Goal: Task Accomplishment & Management: Manage account settings

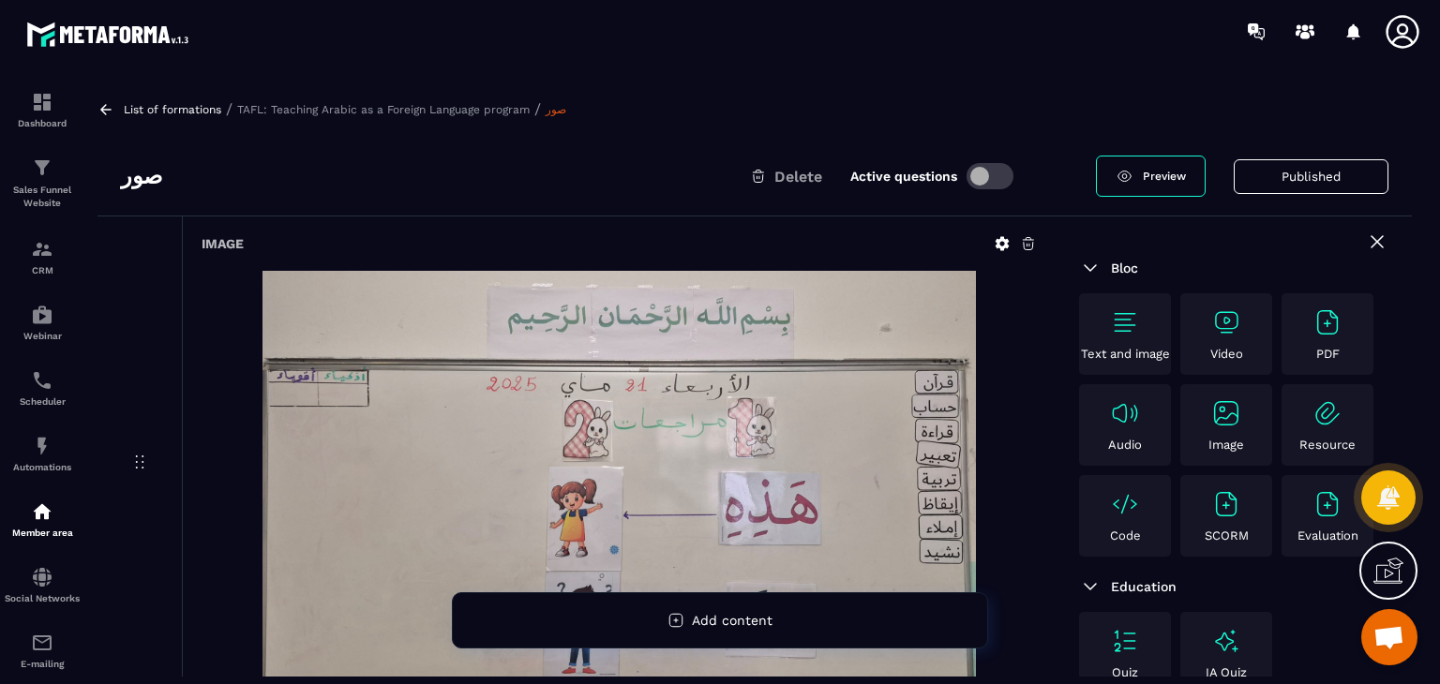
drag, startPoint x: 453, startPoint y: 310, endPoint x: 218, endPoint y: 302, distance: 234.5
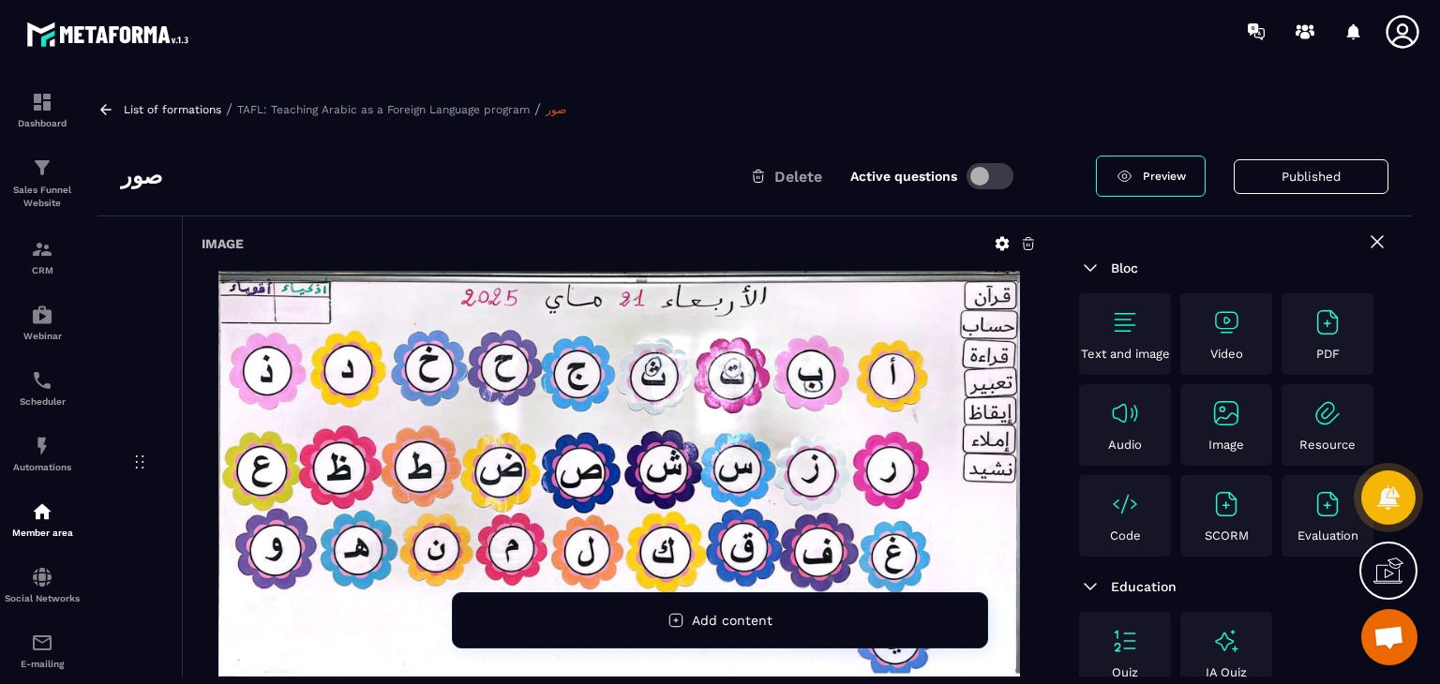
click at [130, 451] on icon at bounding box center [139, 462] width 22 height 22
click at [236, 217] on div "Image" at bounding box center [618, 464] width 873 height 495
click at [109, 106] on icon at bounding box center [105, 109] width 17 height 17
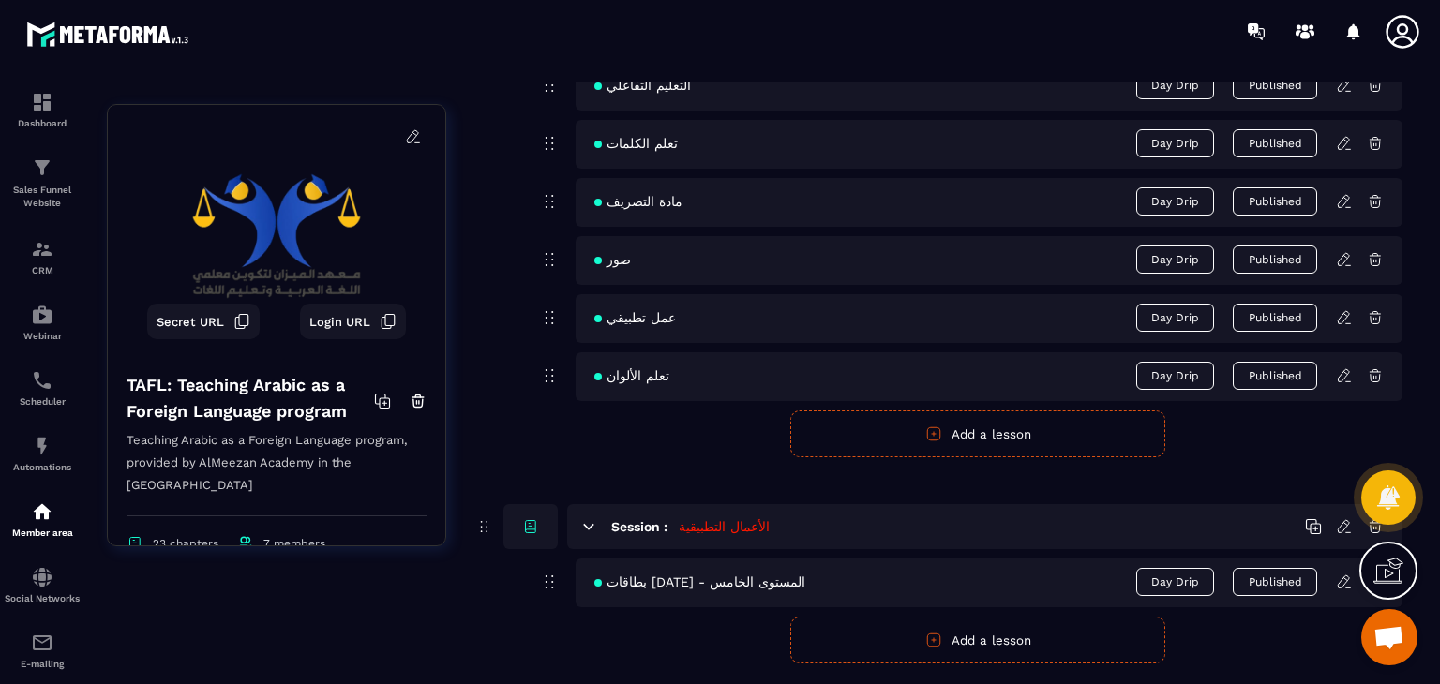
scroll to position [6092, 0]
click at [1346, 257] on icon at bounding box center [1344, 263] width 17 height 17
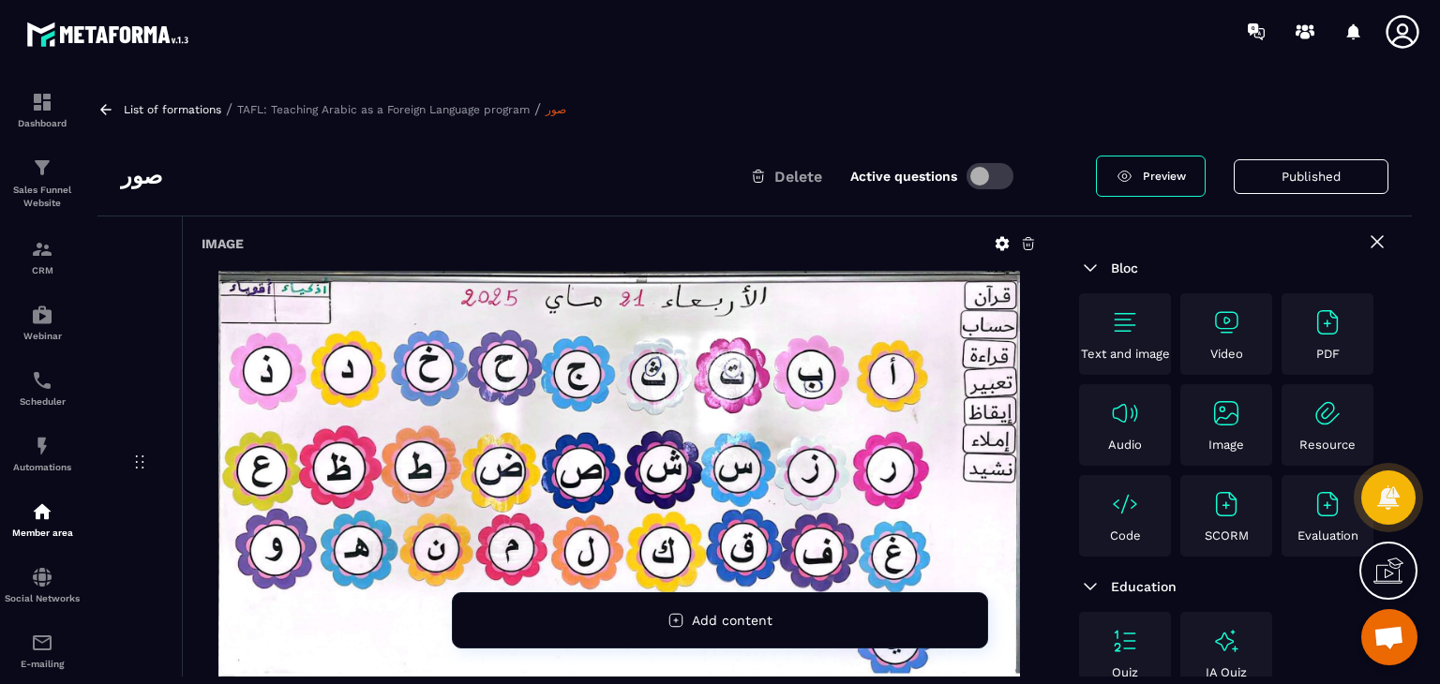
click at [351, 275] on div "Image" at bounding box center [618, 464] width 873 height 495
drag, startPoint x: 206, startPoint y: 245, endPoint x: 200, endPoint y: 273, distance: 28.9
click at [200, 273] on div "Image" at bounding box center [618, 464] width 873 height 495
click at [103, 107] on icon at bounding box center [105, 109] width 11 height 10
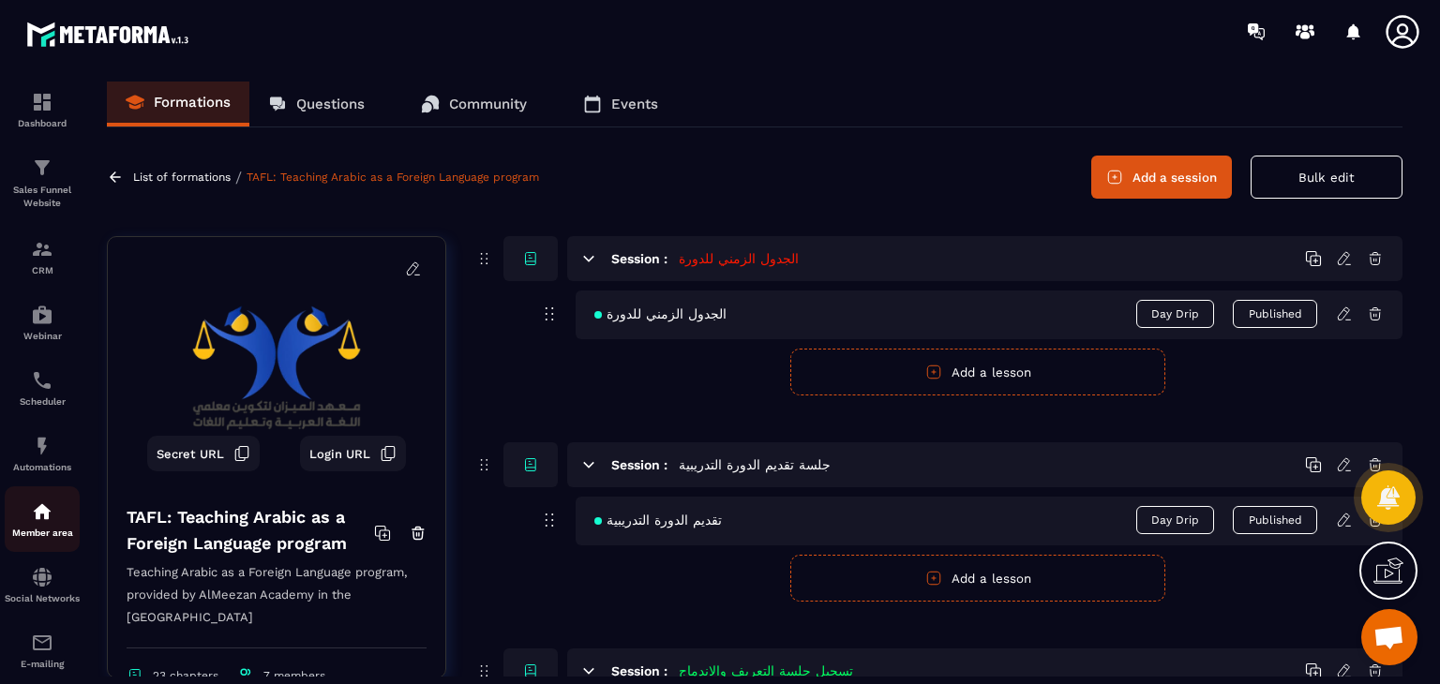
click at [52, 516] on img at bounding box center [42, 511] width 22 height 22
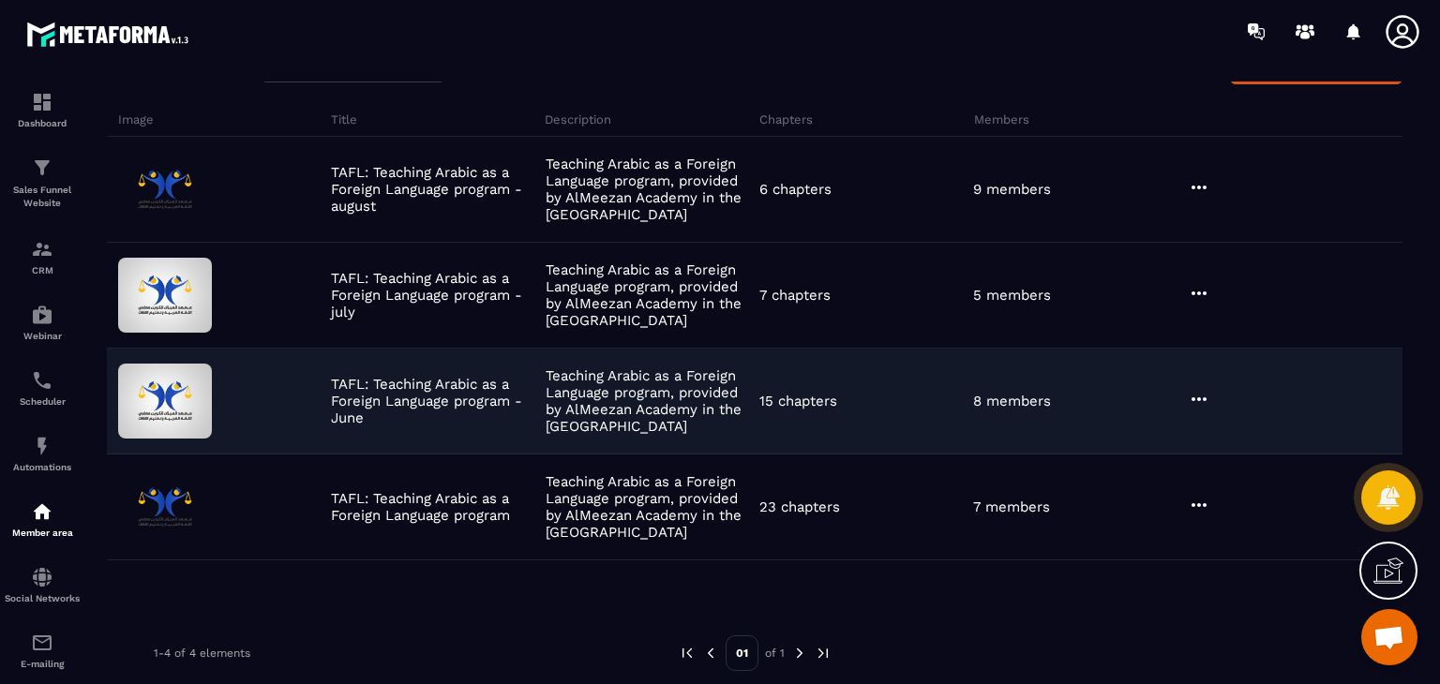
scroll to position [122, 0]
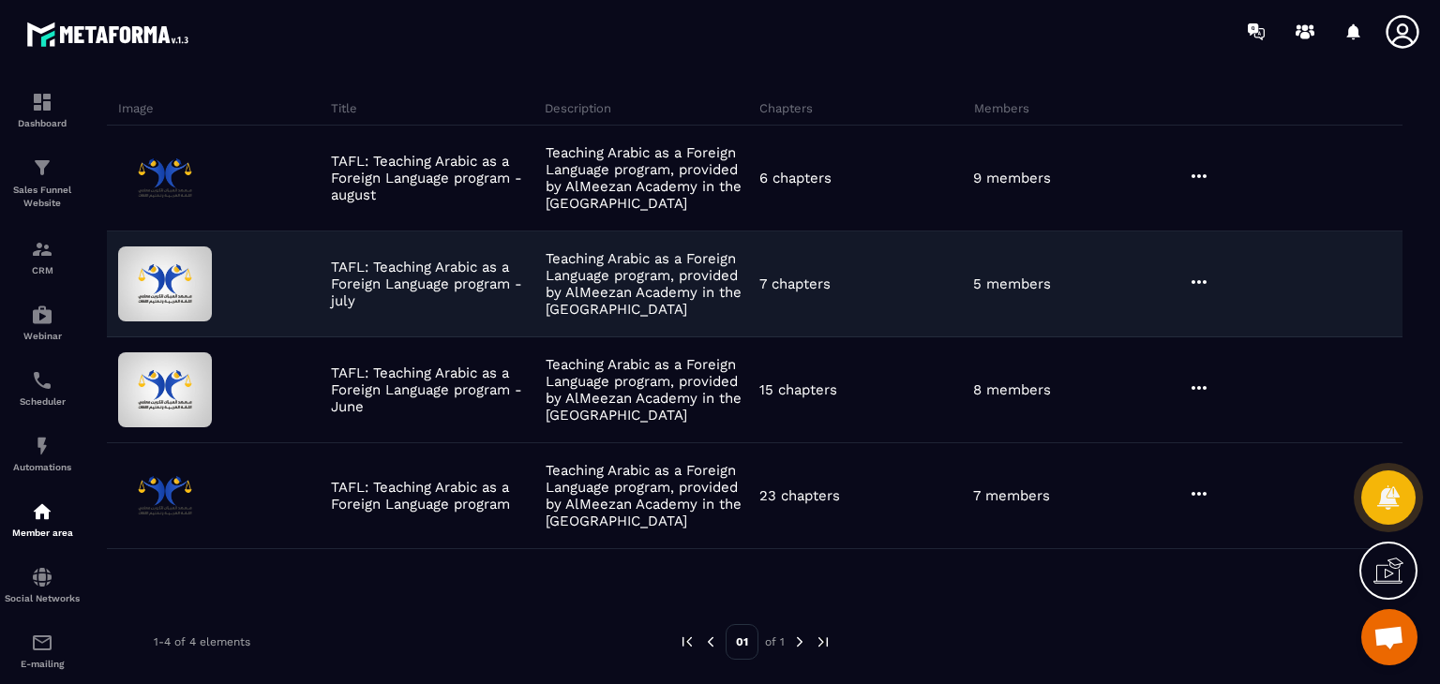
click at [1194, 276] on icon at bounding box center [1198, 282] width 22 height 22
click at [1230, 320] on button "Edit" at bounding box center [1246, 321] width 112 height 34
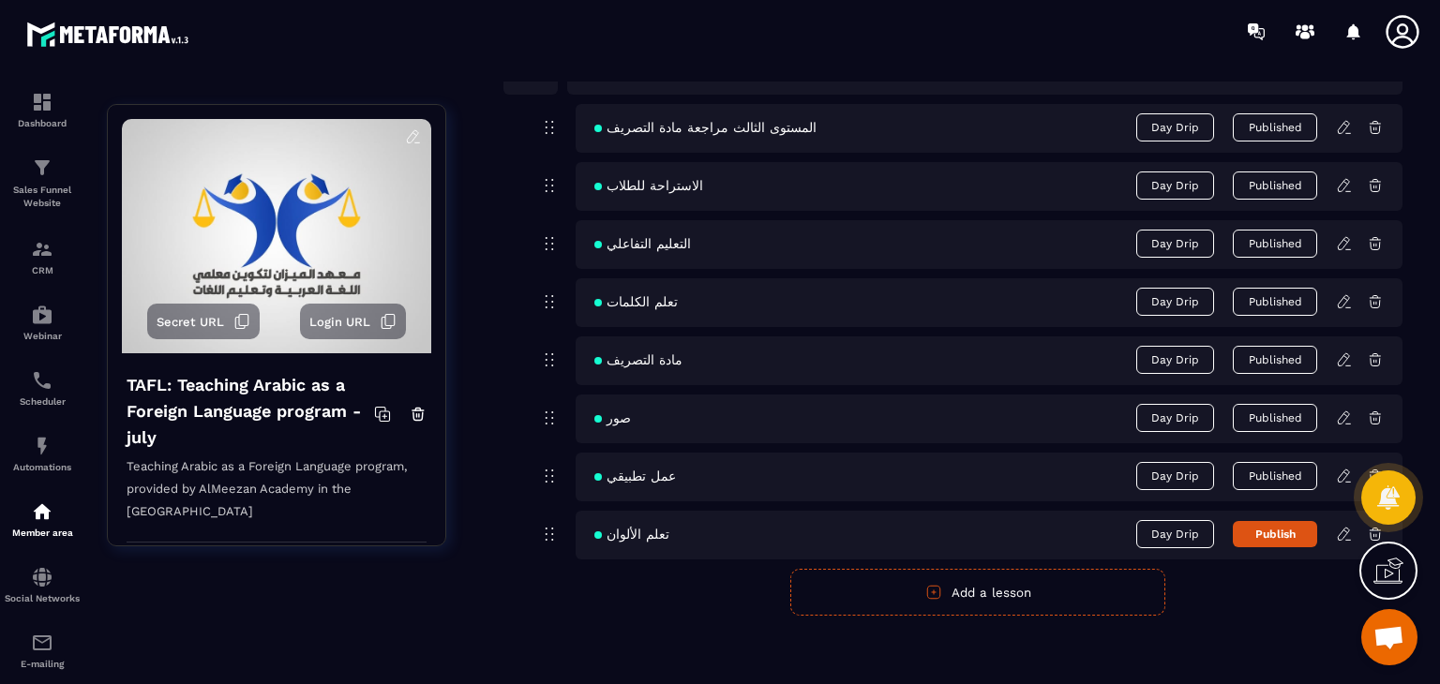
scroll to position [2413, 0]
click at [1271, 526] on button "Publish" at bounding box center [1274, 532] width 84 height 26
click at [1338, 411] on icon at bounding box center [1344, 416] width 17 height 17
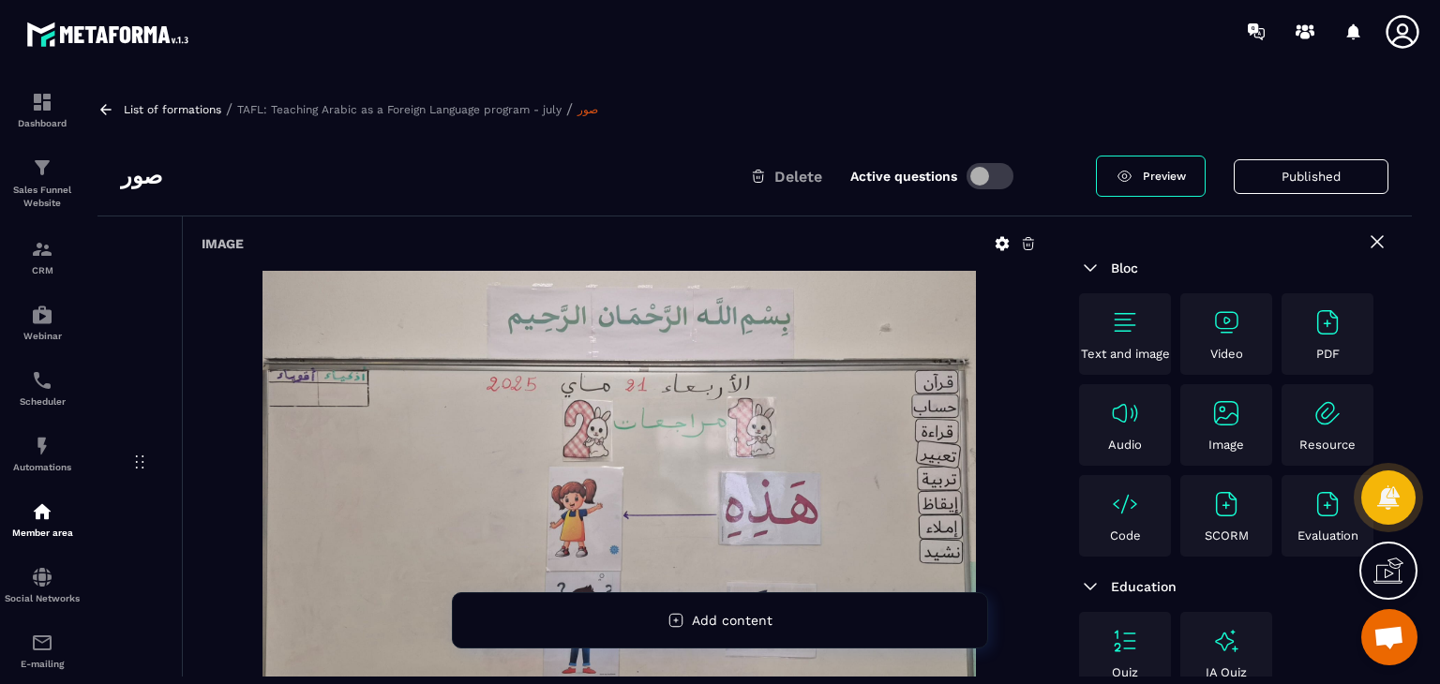
drag, startPoint x: 190, startPoint y: 302, endPoint x: 176, endPoint y: 104, distance: 198.3
click at [111, 107] on icon at bounding box center [105, 109] width 17 height 17
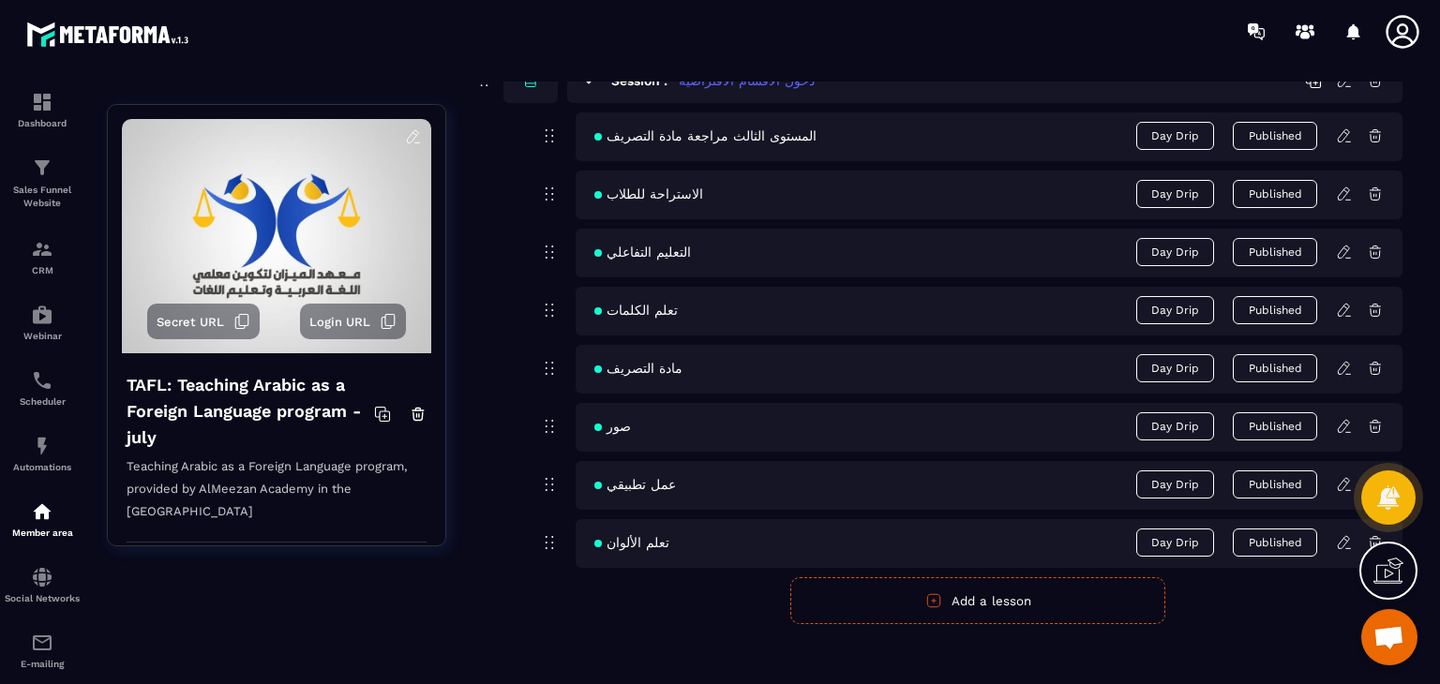
scroll to position [2413, 0]
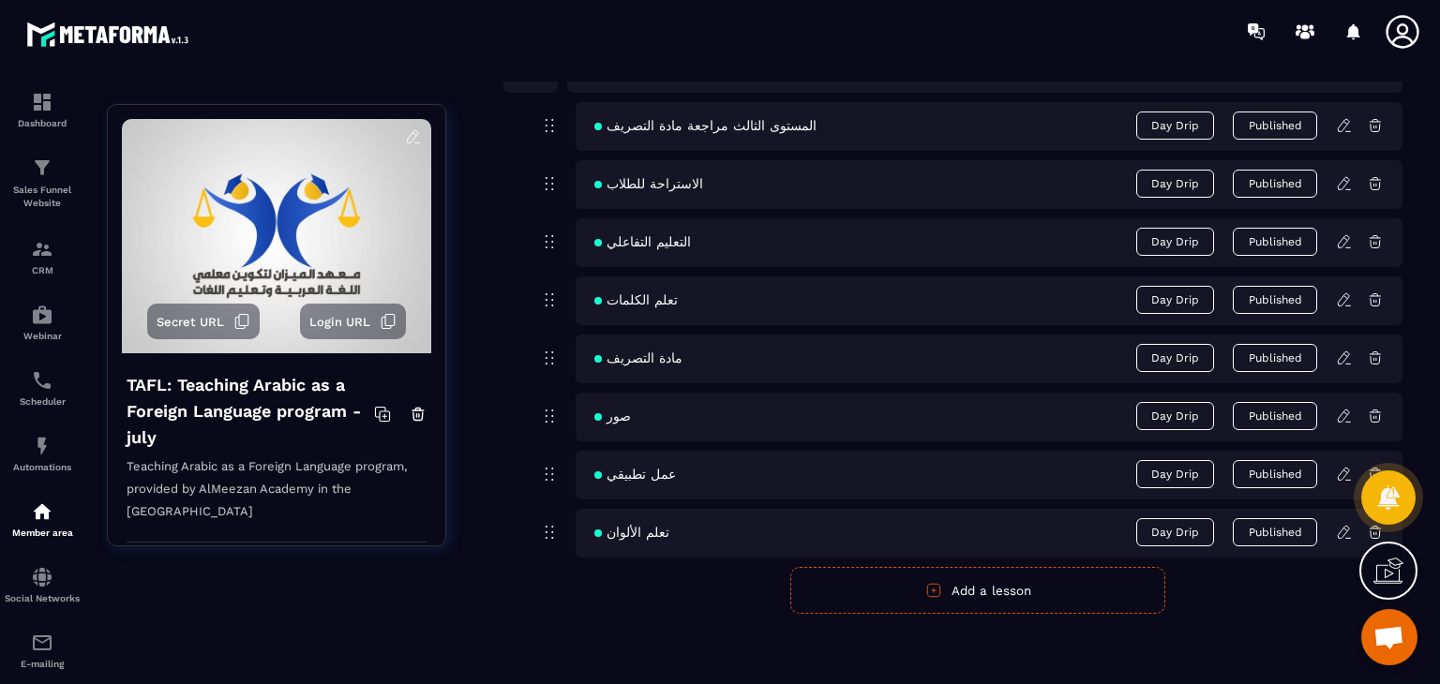
click at [1338, 466] on icon at bounding box center [1344, 474] width 17 height 17
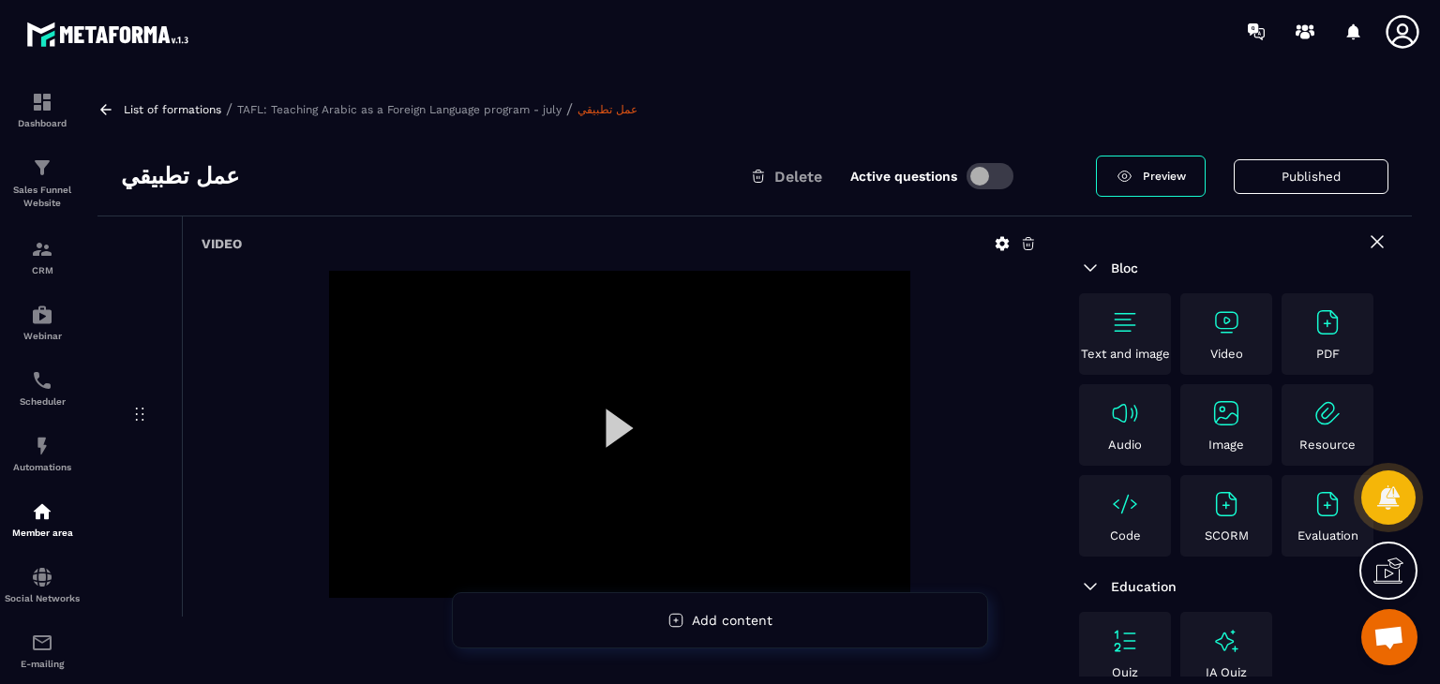
click at [630, 423] on div at bounding box center [619, 434] width 581 height 327
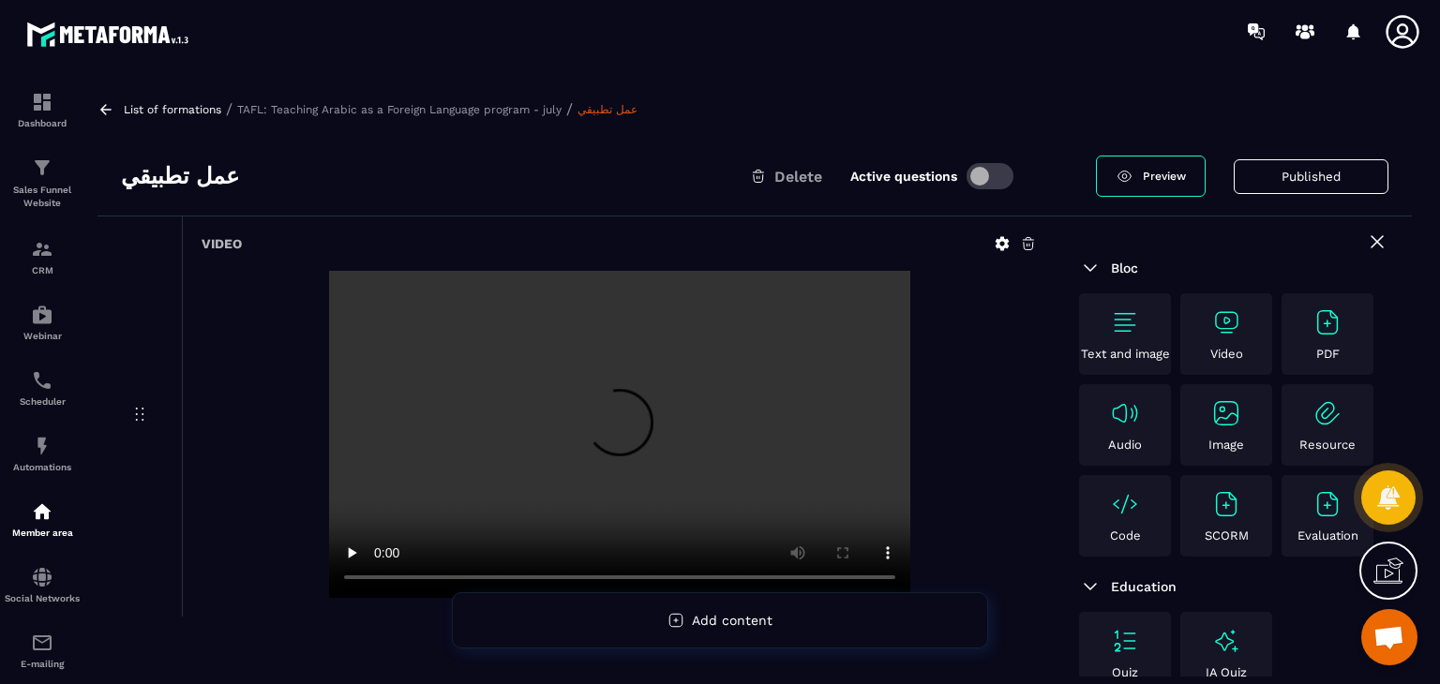
click at [97, 104] on icon at bounding box center [105, 109] width 17 height 17
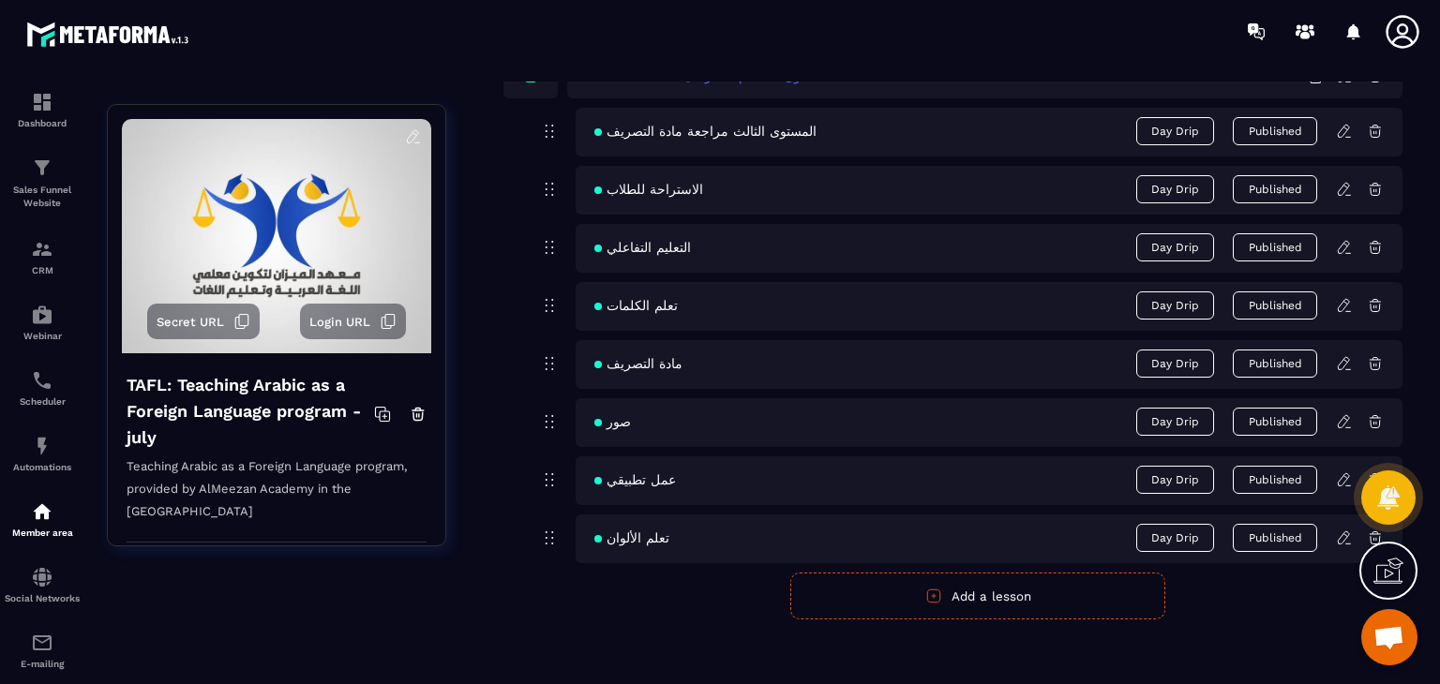
scroll to position [2413, 0]
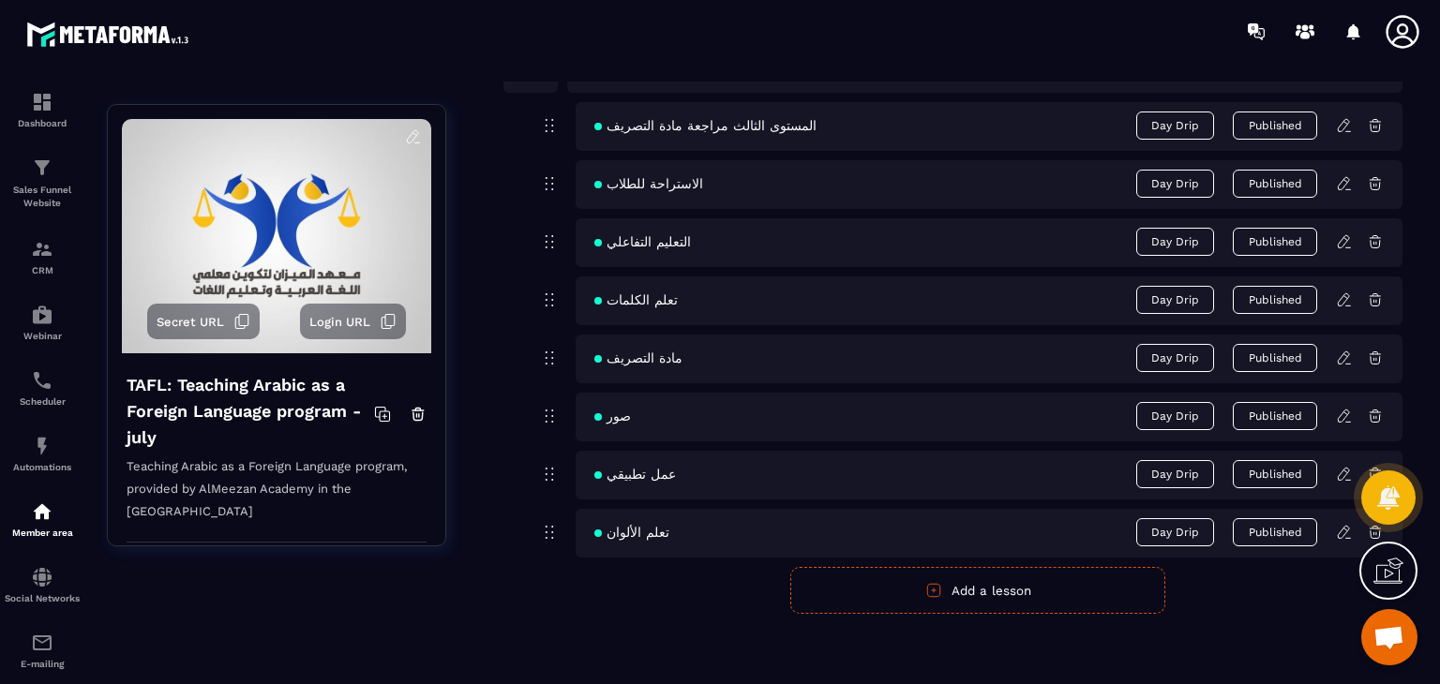
click at [1341, 414] on icon at bounding box center [1344, 416] width 17 height 17
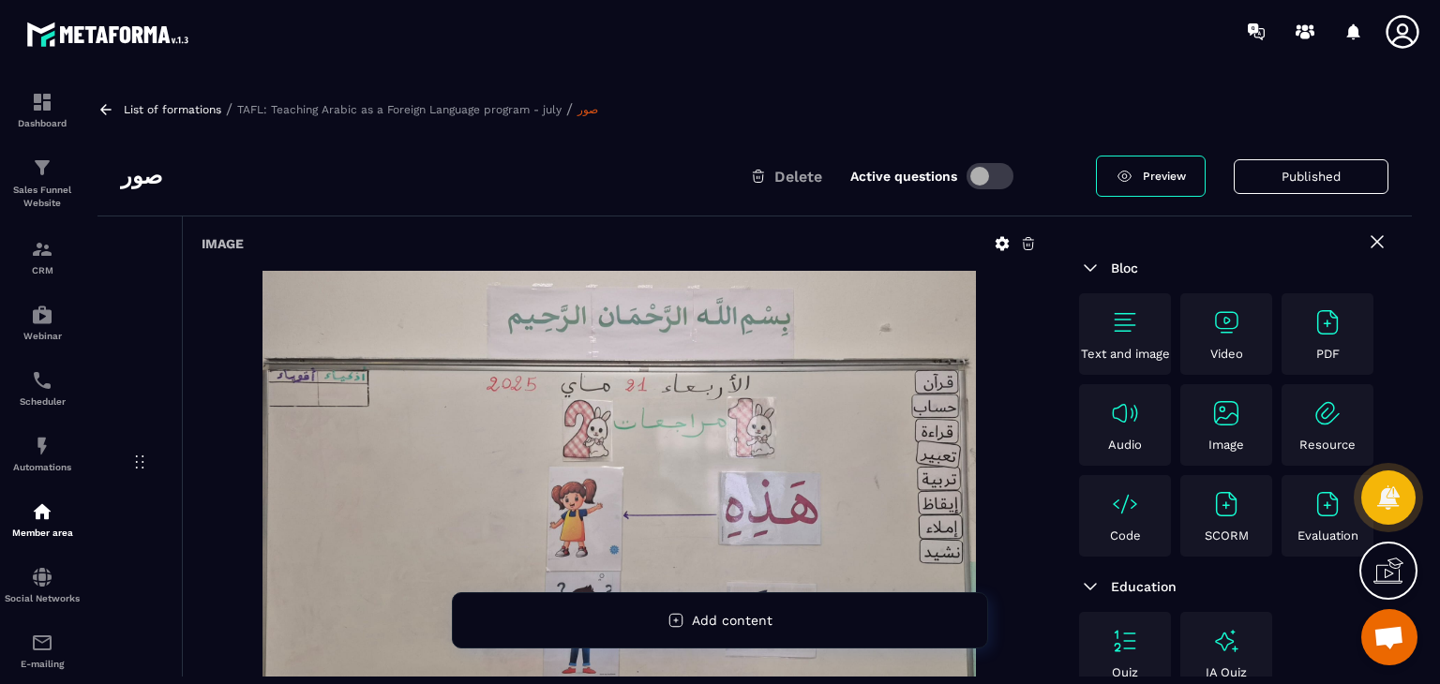
click at [319, 261] on div "Image" at bounding box center [618, 464] width 873 height 495
click at [936, 266] on div "Image" at bounding box center [618, 464] width 873 height 495
click at [993, 243] on icon at bounding box center [1001, 243] width 17 height 17
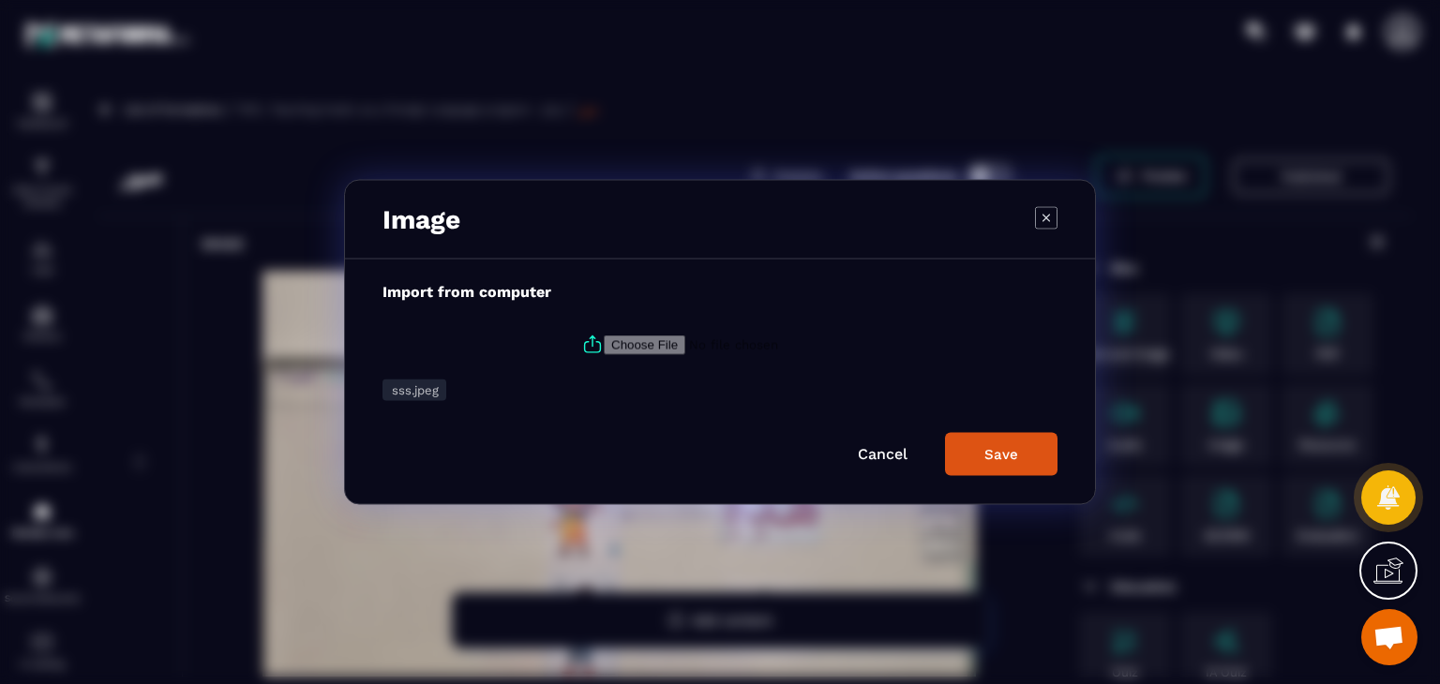
click at [1045, 220] on icon "Modal window" at bounding box center [1046, 217] width 22 height 22
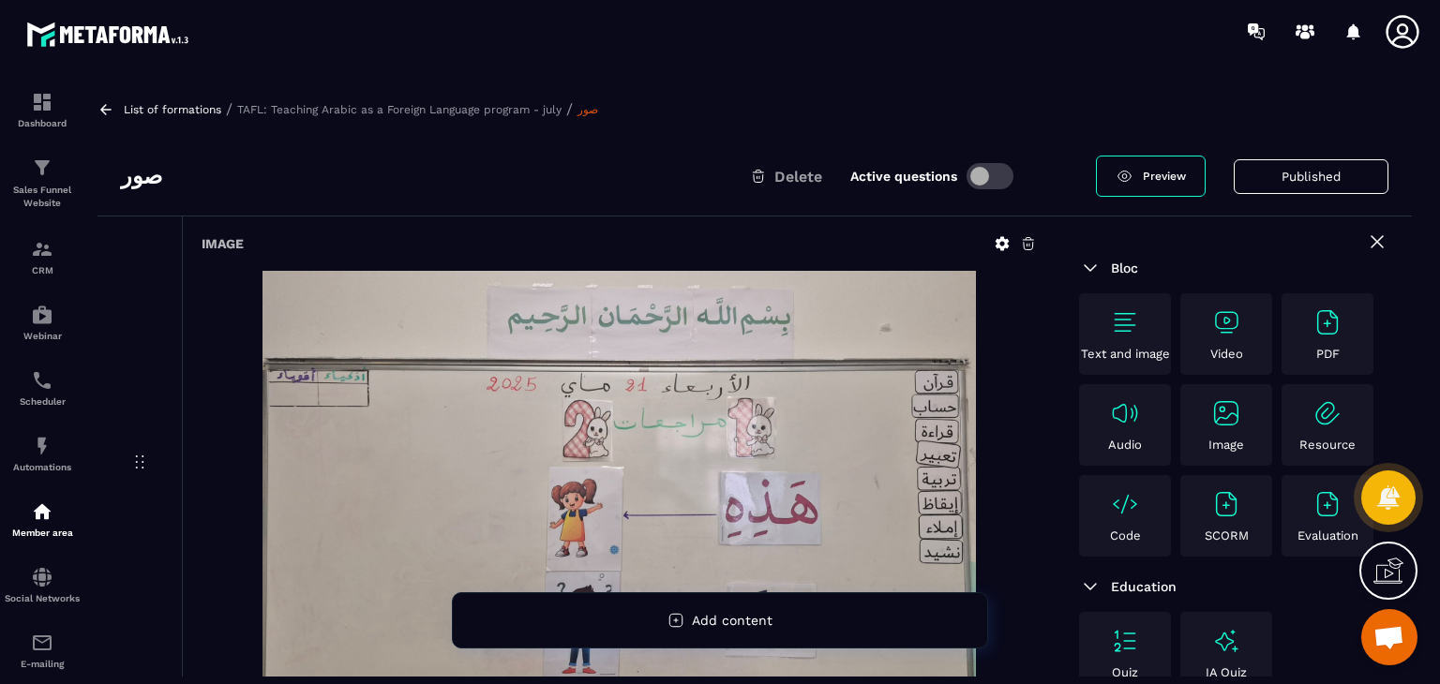
click at [142, 171] on h3 "صور" at bounding box center [141, 176] width 41 height 30
copy div "صور"
click at [104, 102] on icon at bounding box center [105, 109] width 17 height 17
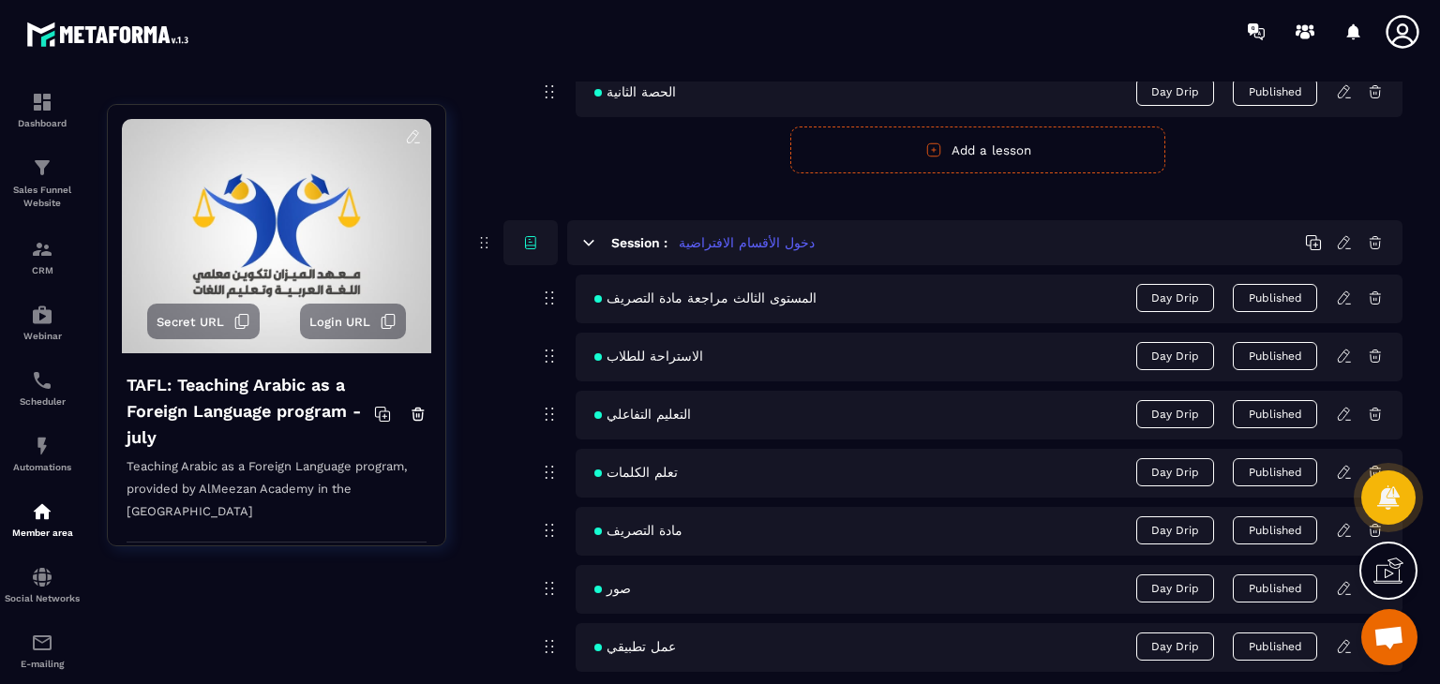
scroll to position [2413, 0]
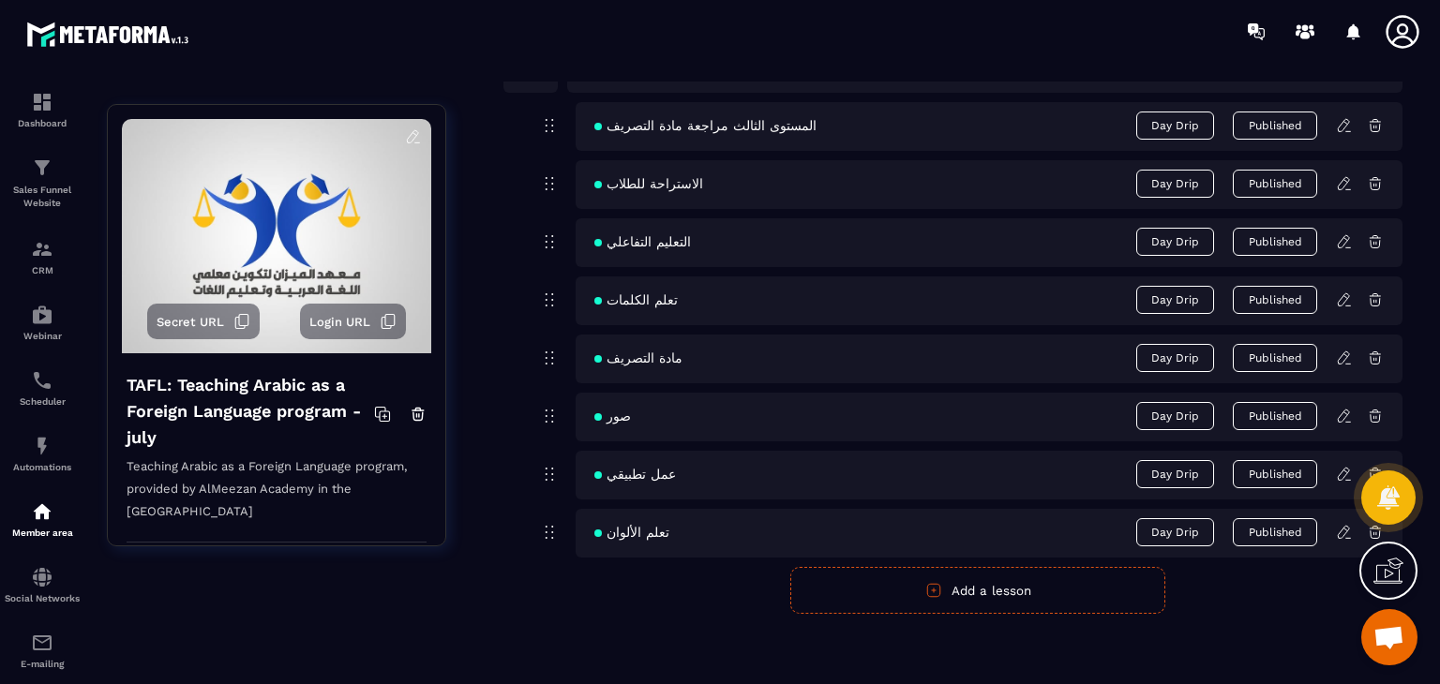
click at [995, 581] on button "Add a lesson" at bounding box center [977, 590] width 375 height 47
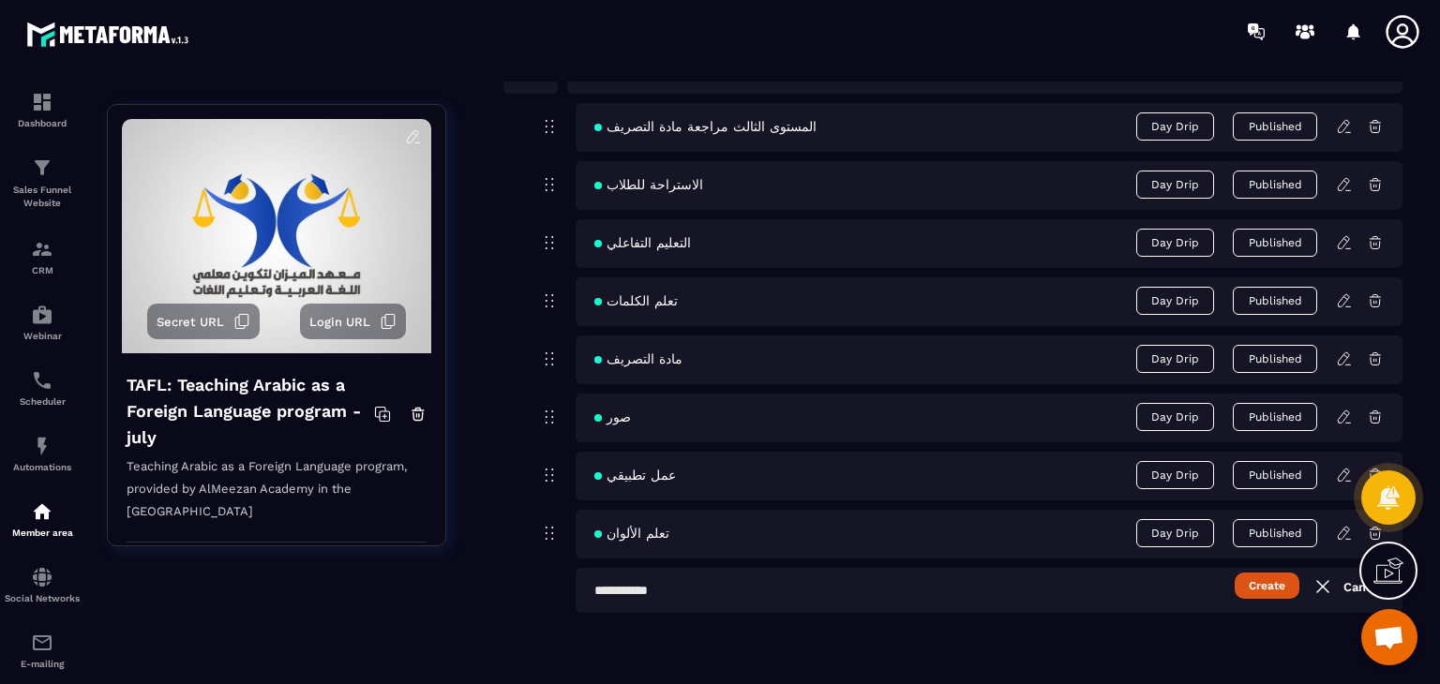
click at [1345, 412] on icon at bounding box center [1344, 417] width 17 height 17
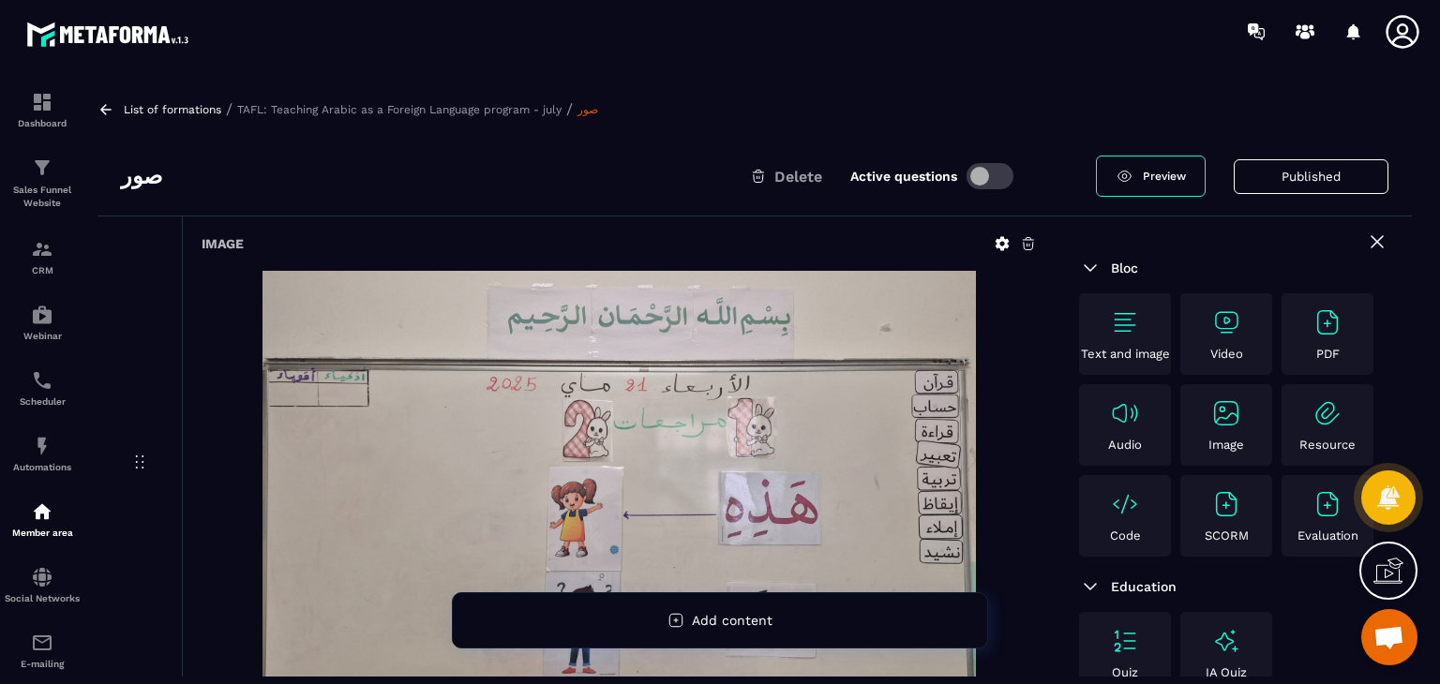
click at [107, 105] on icon at bounding box center [105, 109] width 17 height 17
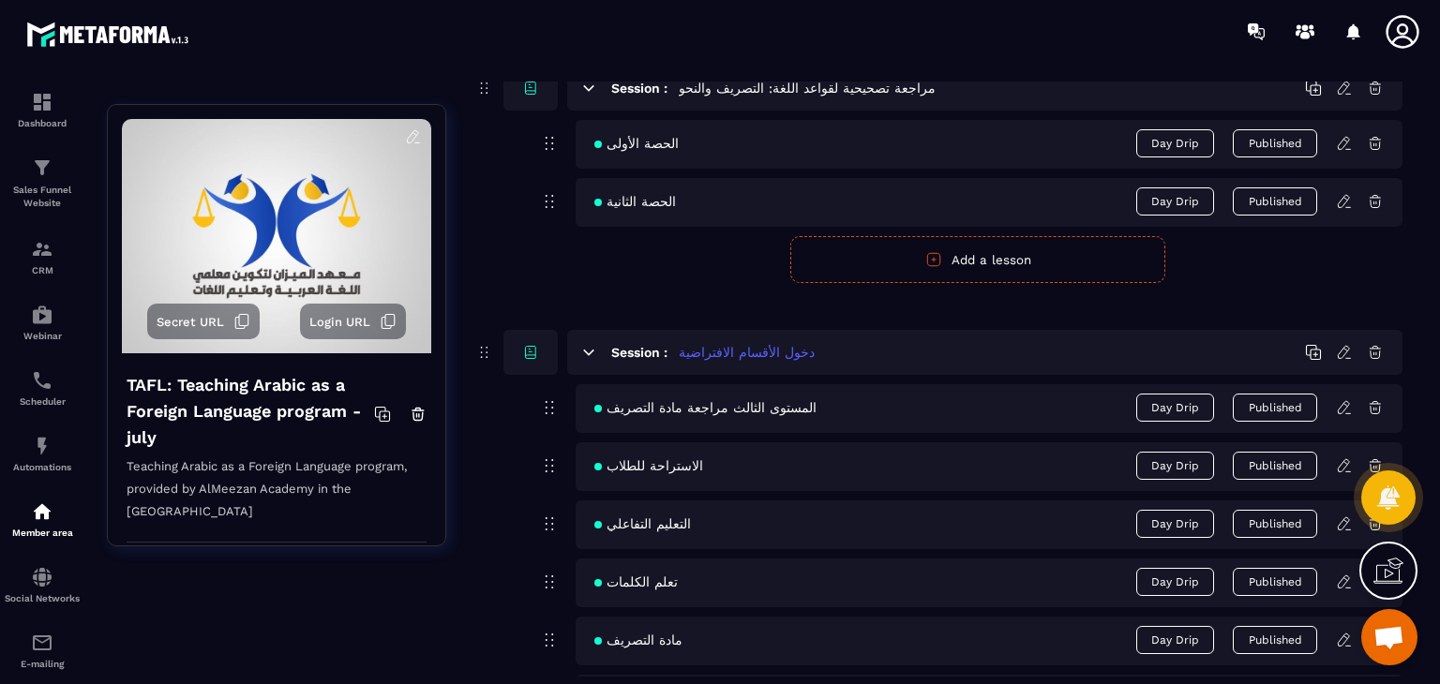
scroll to position [2413, 0]
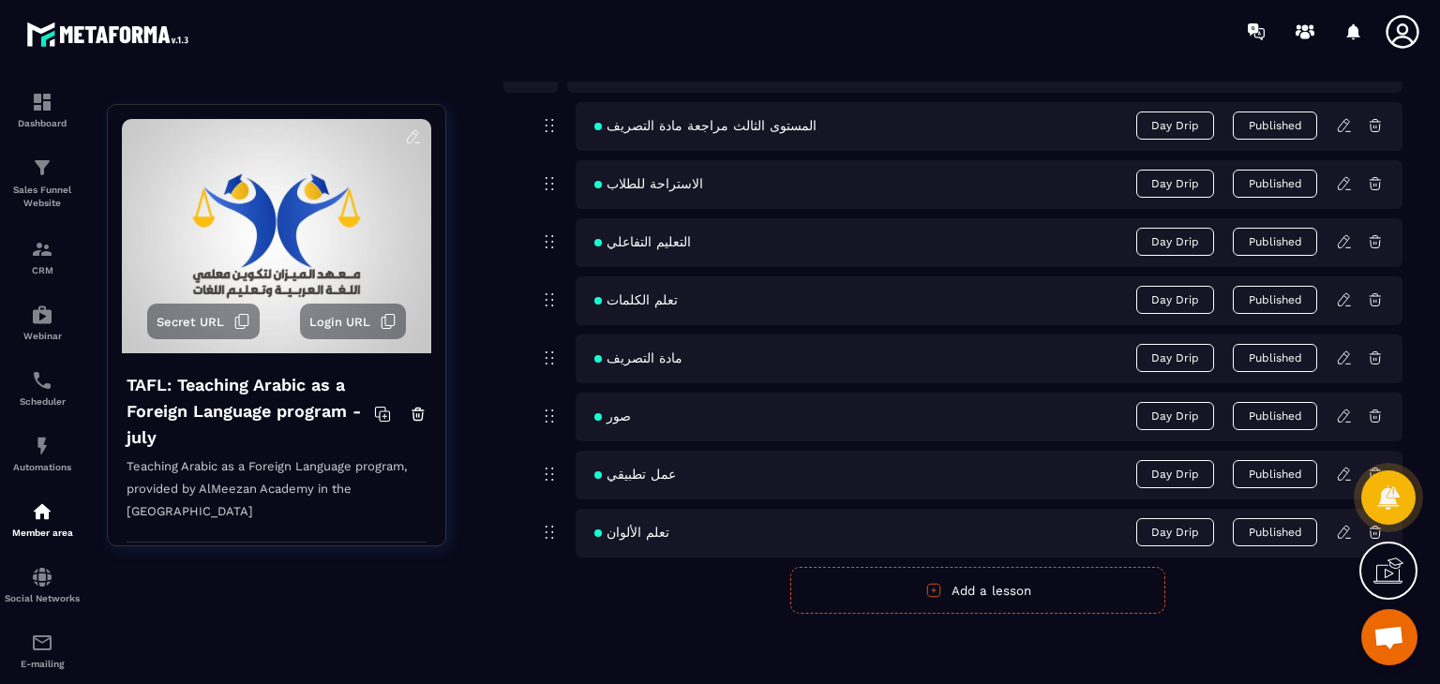
click at [1338, 472] on icon at bounding box center [1344, 474] width 17 height 17
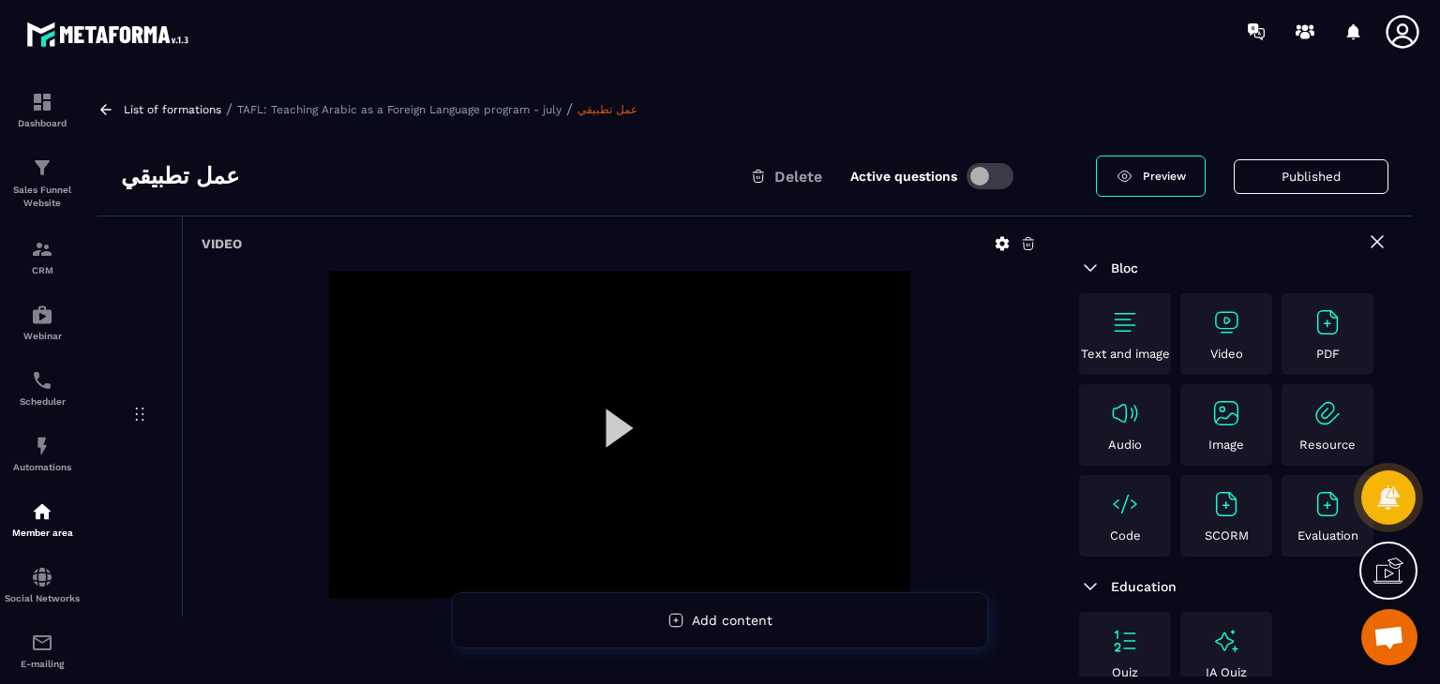
click at [180, 168] on h3 "عمل تطبيقي" at bounding box center [180, 176] width 118 height 30
click at [181, 170] on h3 "عمل تطبيقي" at bounding box center [180, 176] width 118 height 30
click at [183, 170] on h3 "عمل تطبيقي" at bounding box center [180, 176] width 118 height 30
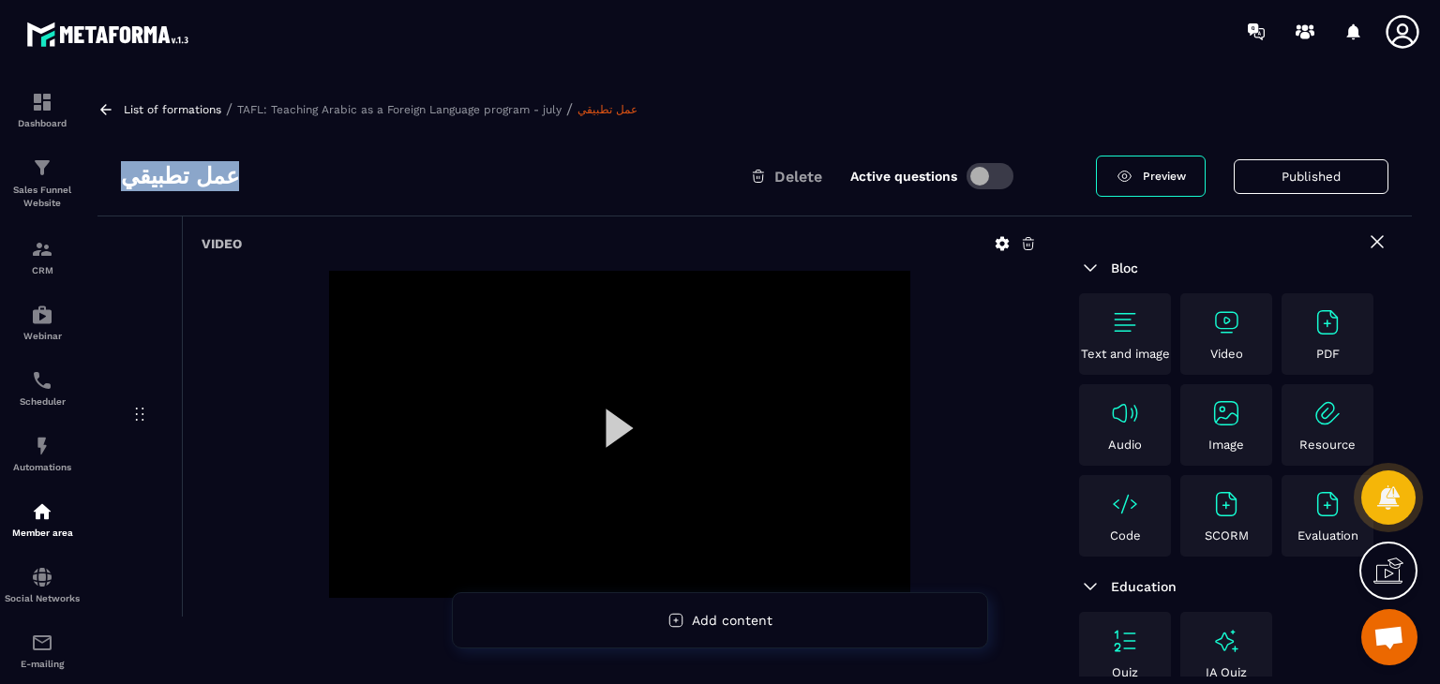
click at [183, 170] on h3 "عمل تطبيقي" at bounding box center [180, 176] width 118 height 30
click at [998, 243] on icon at bounding box center [1002, 244] width 14 height 14
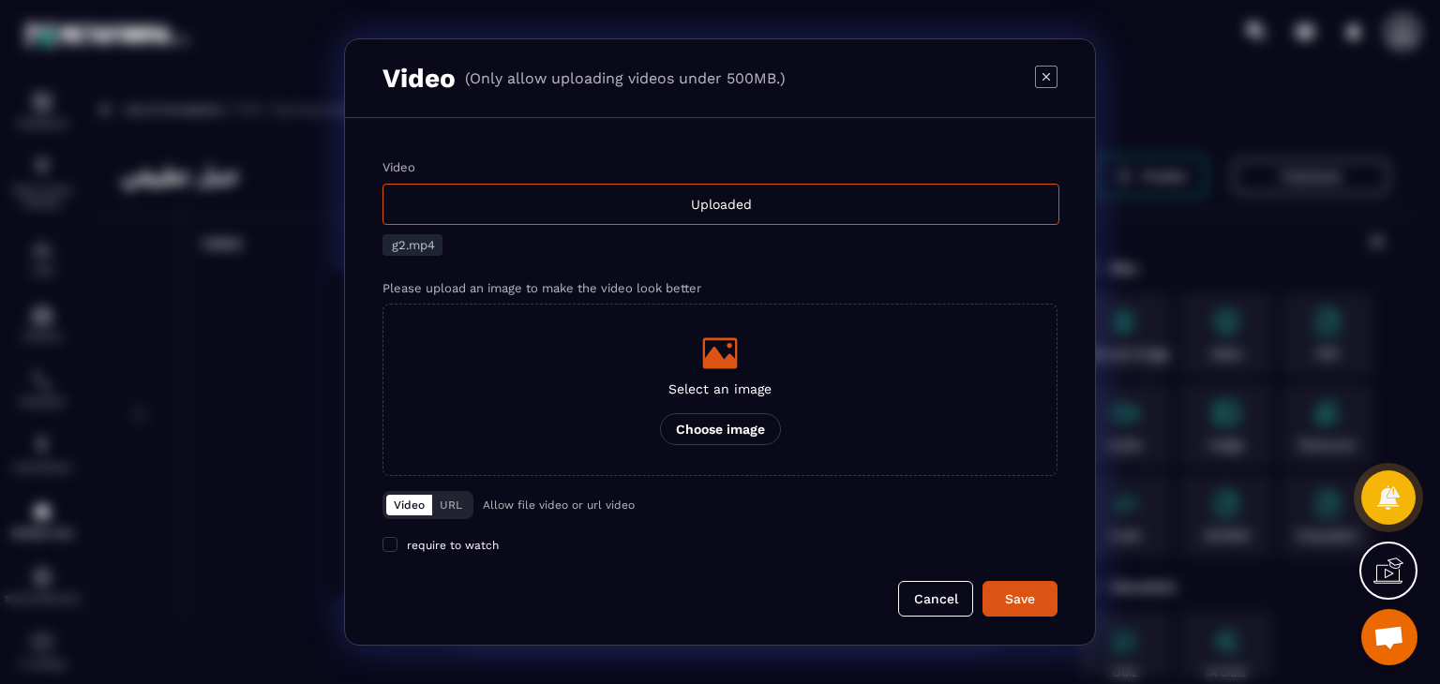
click at [229, 298] on div "Modal window" at bounding box center [720, 342] width 1440 height 684
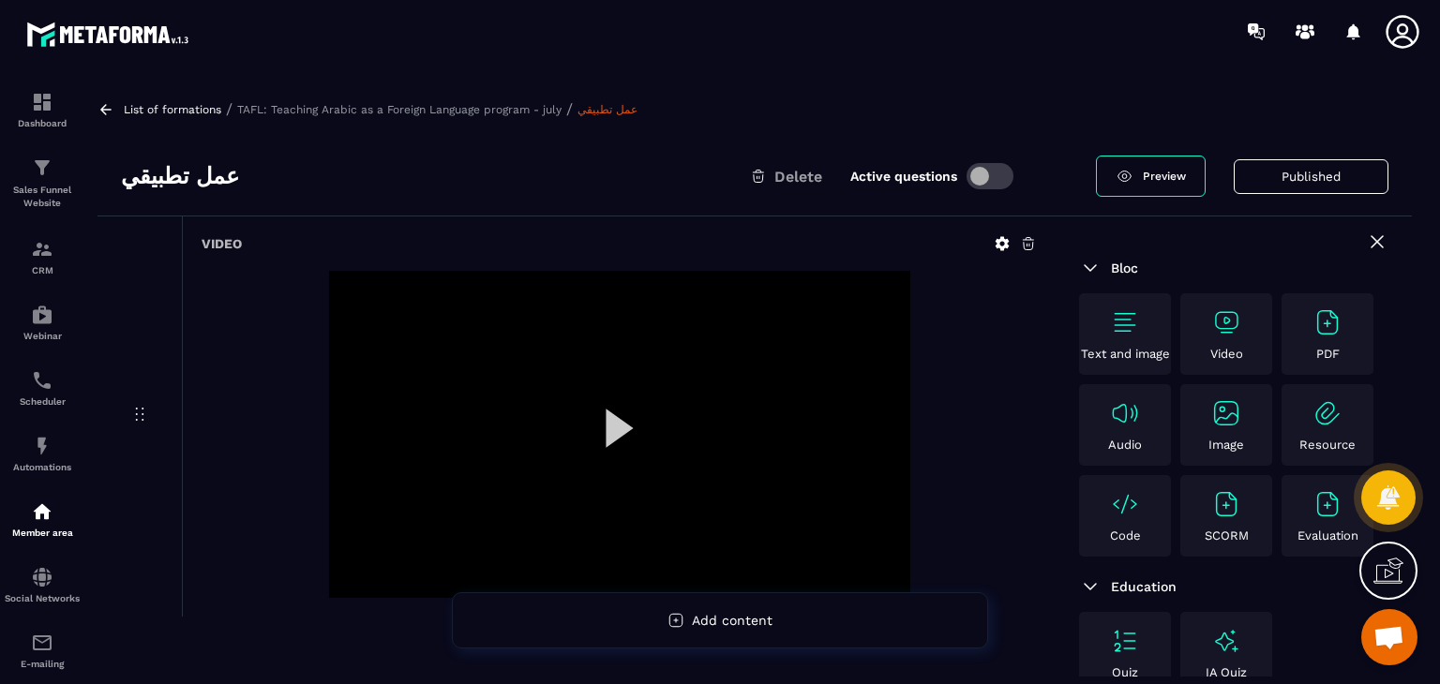
click at [109, 112] on icon at bounding box center [105, 109] width 17 height 17
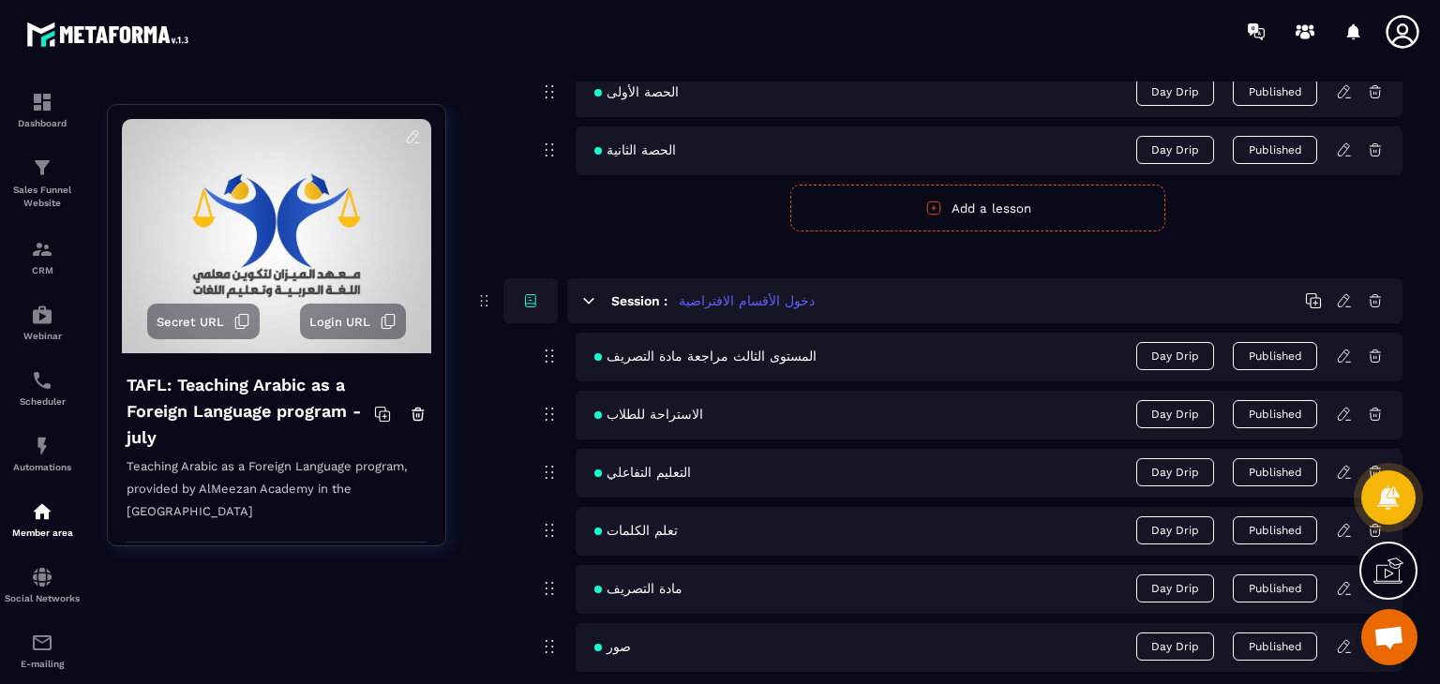
scroll to position [2413, 0]
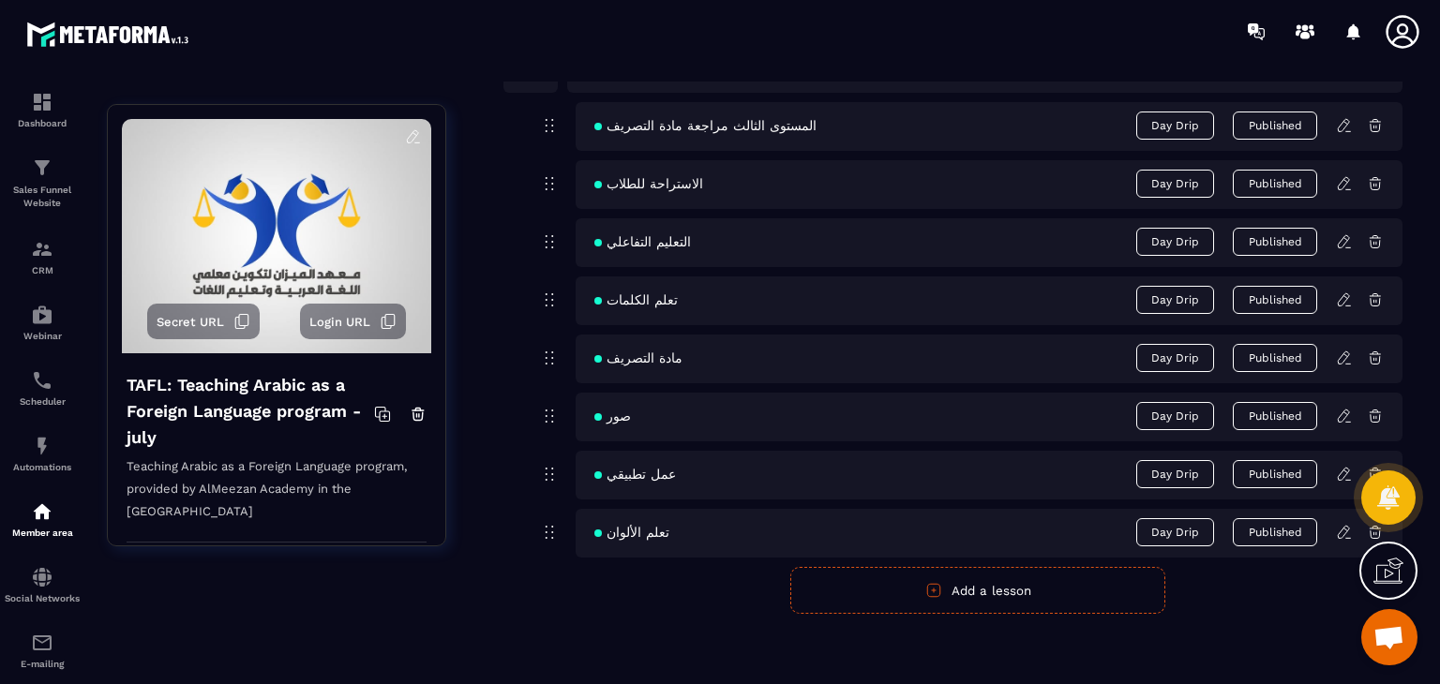
click at [1346, 531] on icon at bounding box center [1344, 532] width 17 height 17
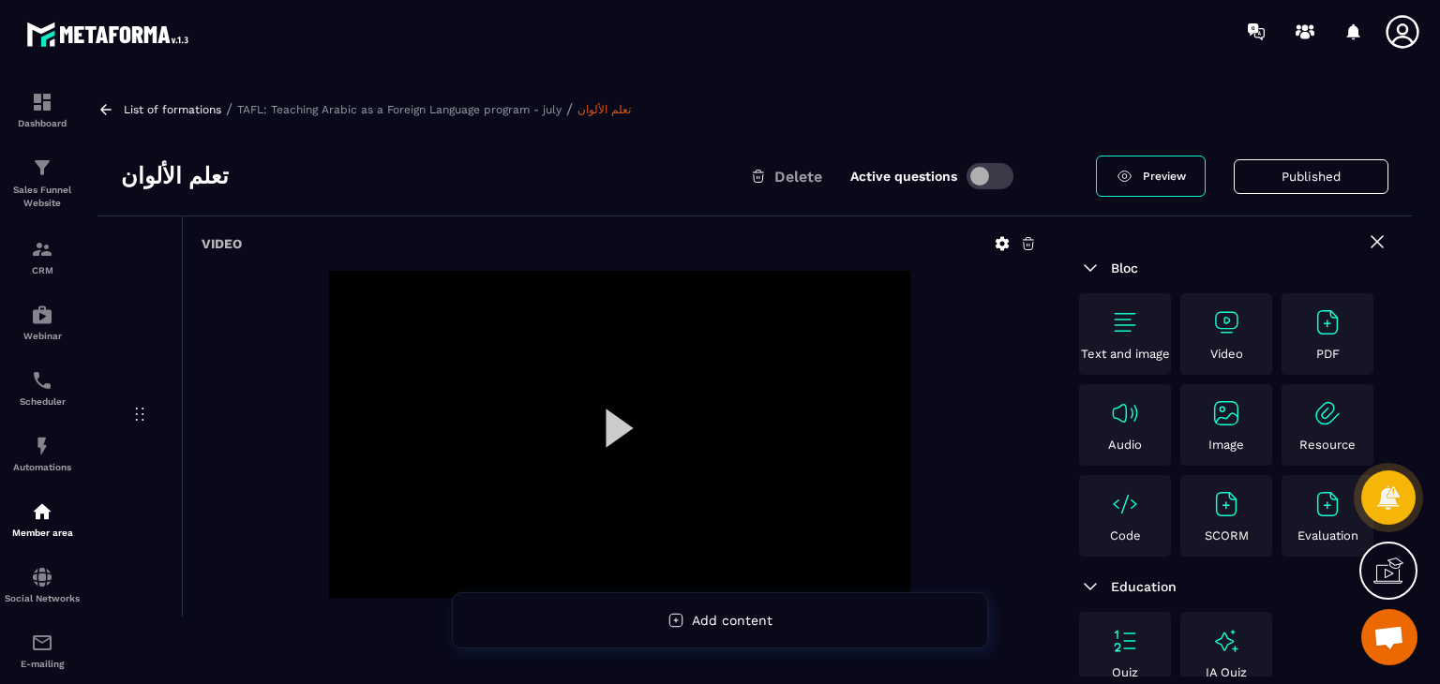
click at [191, 182] on h3 "تعلم الألوان" at bounding box center [175, 176] width 108 height 30
click at [191, 181] on h3 "تعلم الألوان" at bounding box center [175, 176] width 108 height 30
copy div "تعلم الألوان"
click at [995, 237] on icon at bounding box center [1001, 243] width 17 height 17
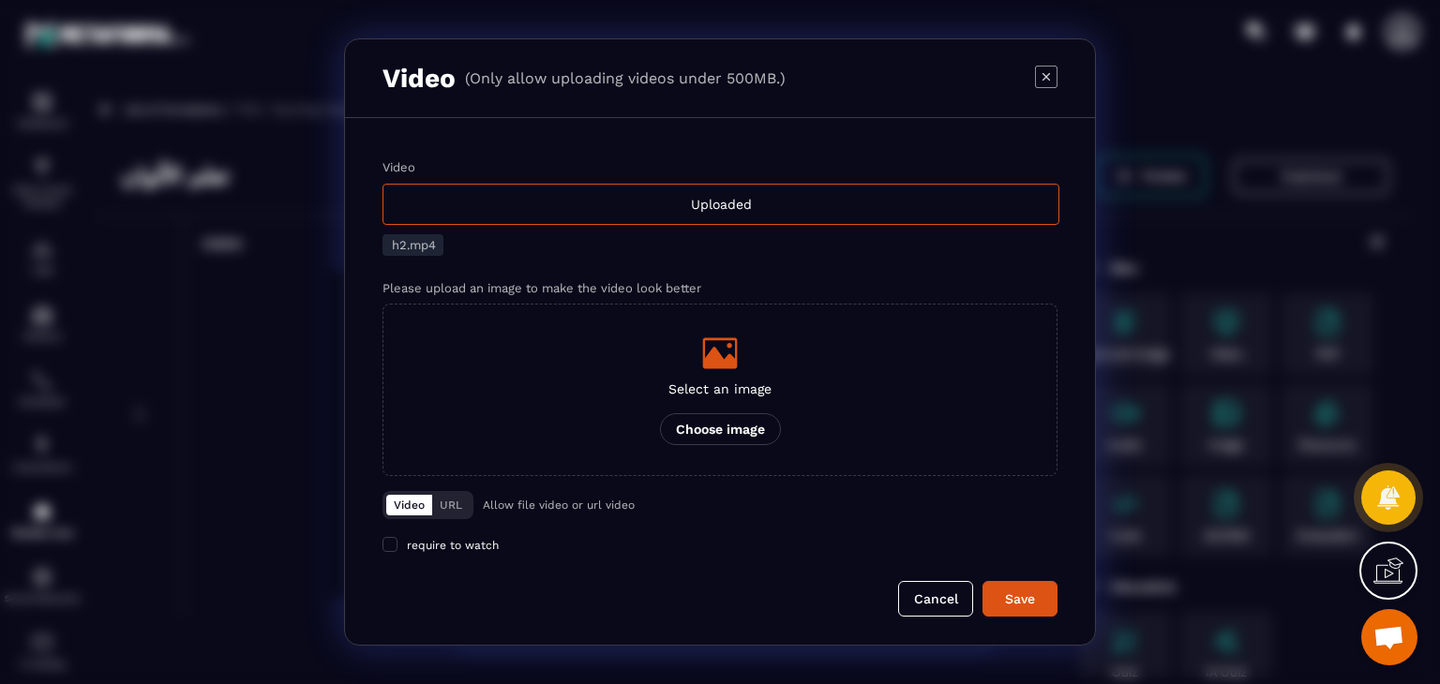
click at [1038, 82] on icon "Modal window" at bounding box center [1046, 77] width 22 height 22
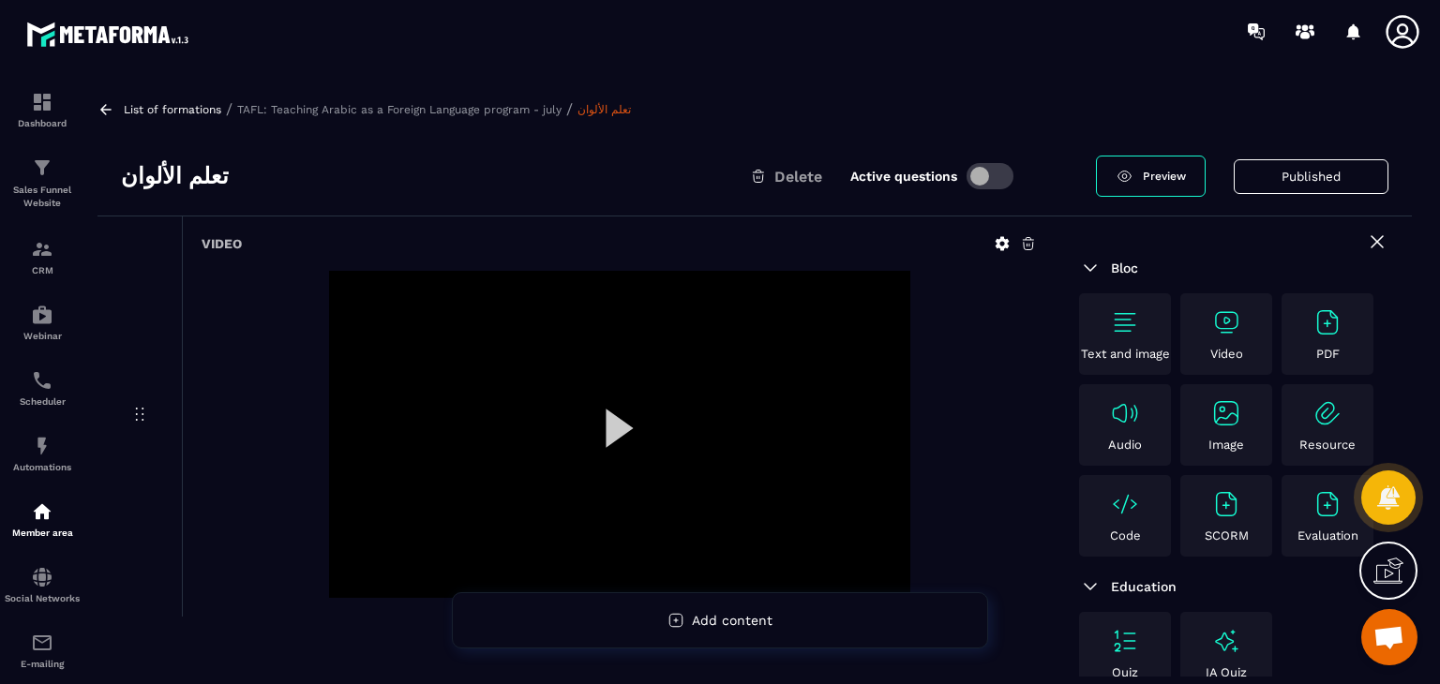
click at [101, 107] on icon at bounding box center [105, 109] width 17 height 17
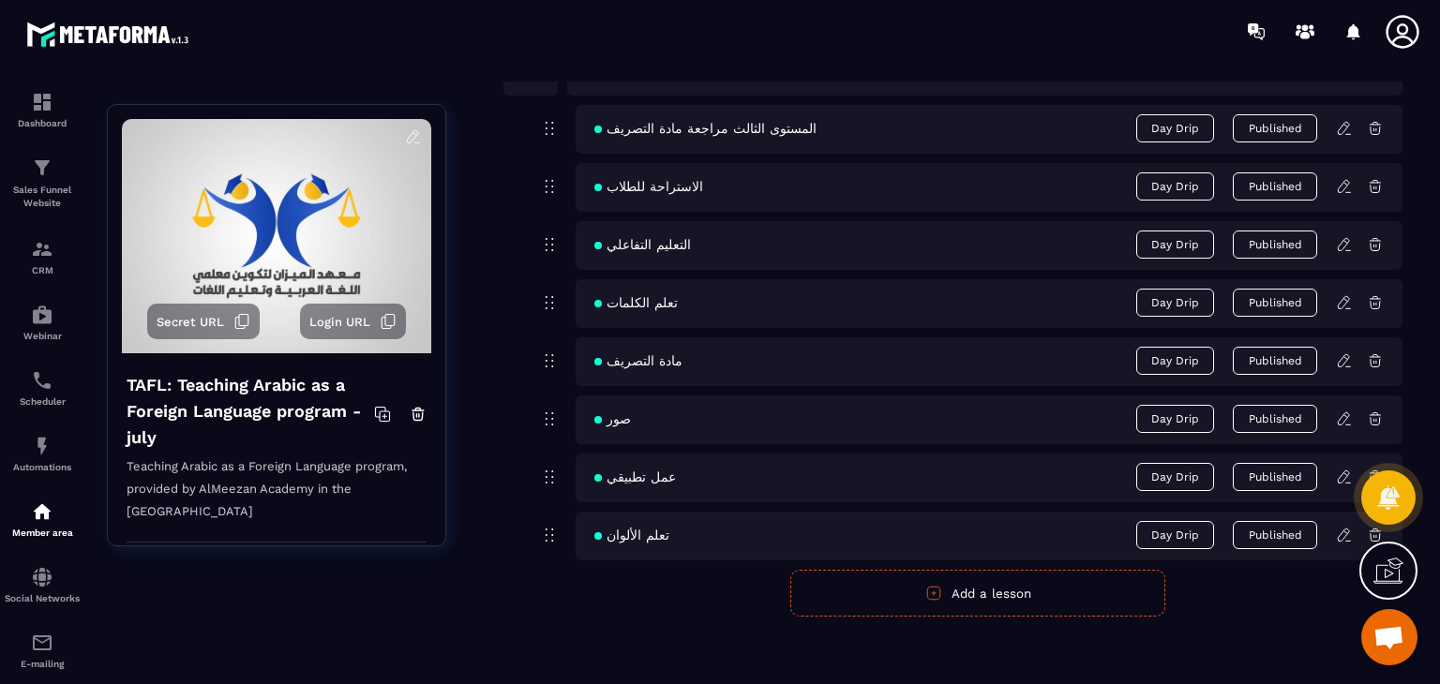
scroll to position [2413, 0]
